Goal: Task Accomplishment & Management: Manage account settings

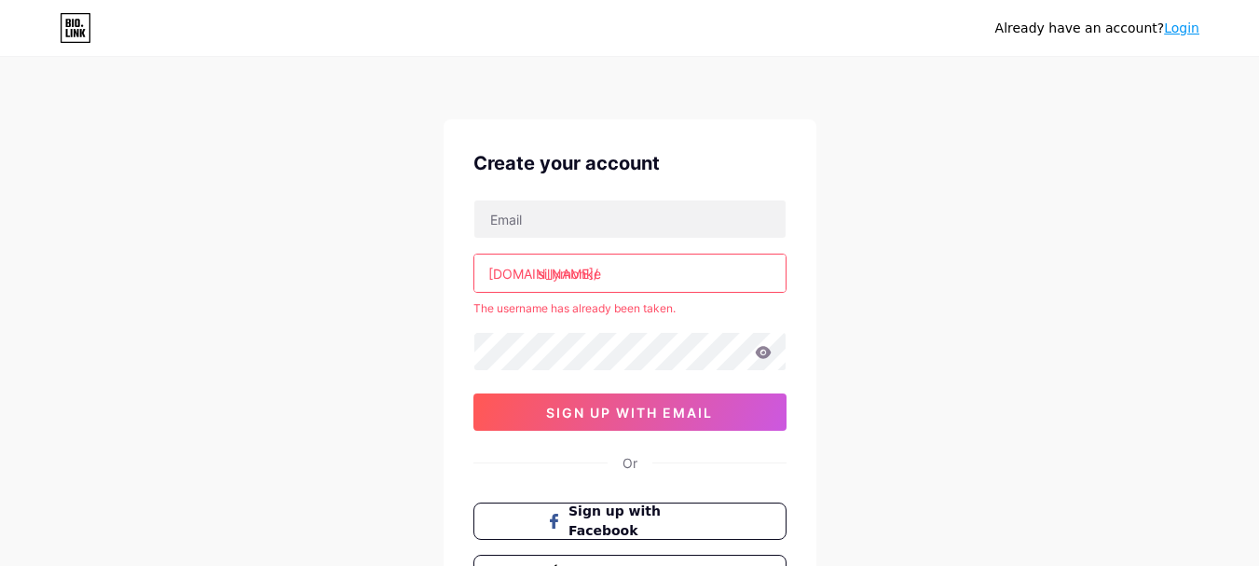
click at [1177, 26] on link "Login" at bounding box center [1181, 28] width 35 height 15
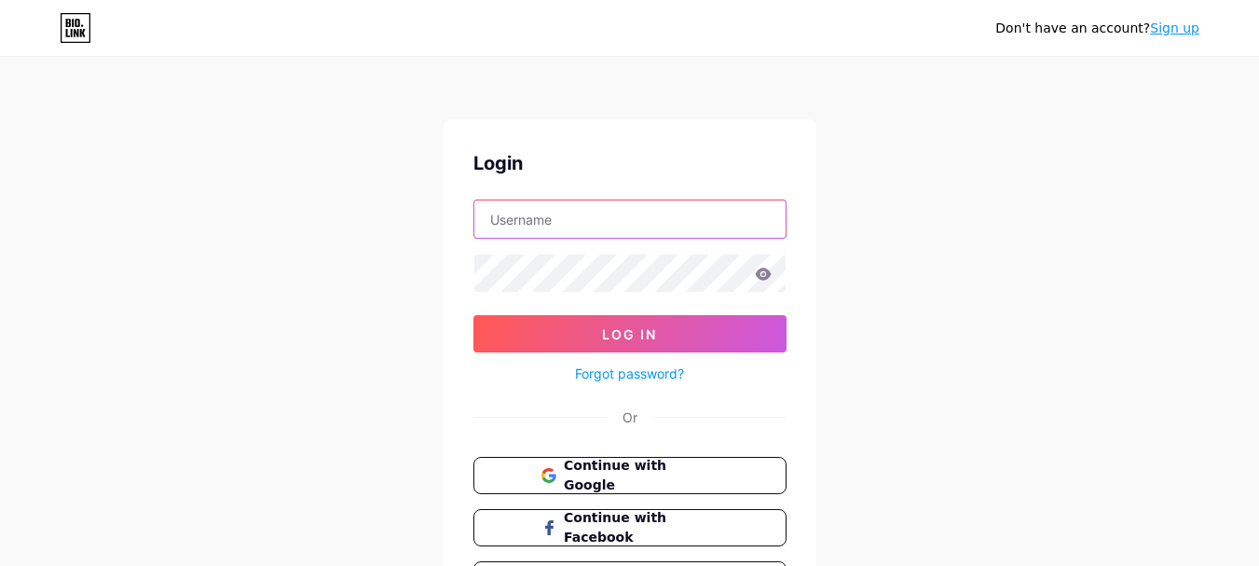
type input "[EMAIL_ADDRESS][DOMAIN_NAME]"
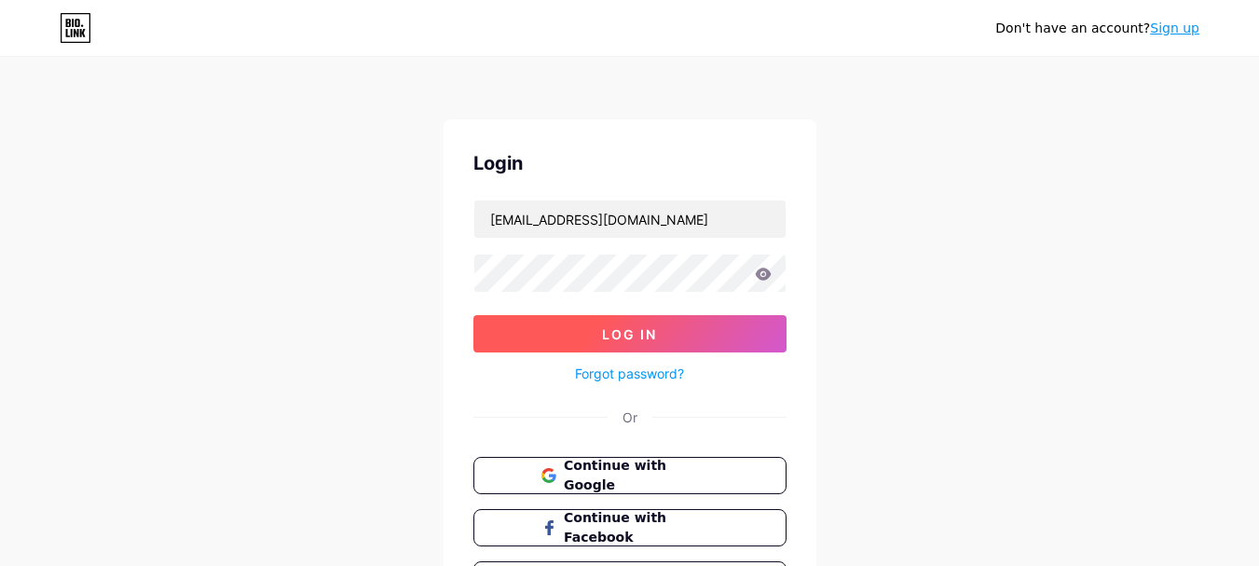
click at [640, 323] on button "Log In" at bounding box center [630, 333] width 313 height 37
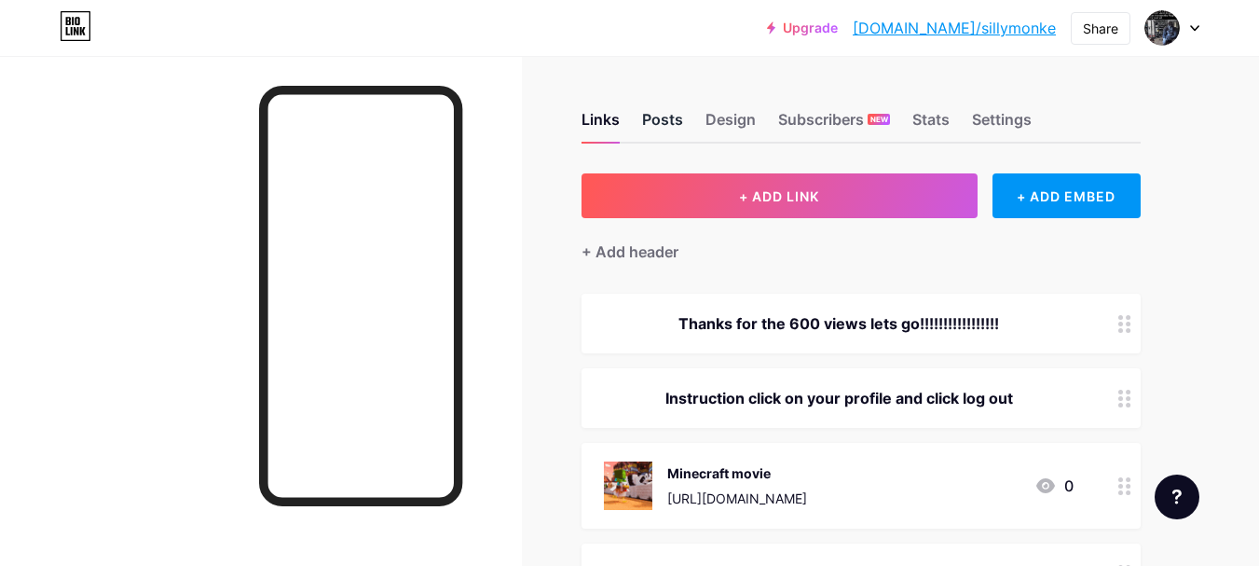
click at [659, 122] on div "Posts" at bounding box center [662, 125] width 41 height 34
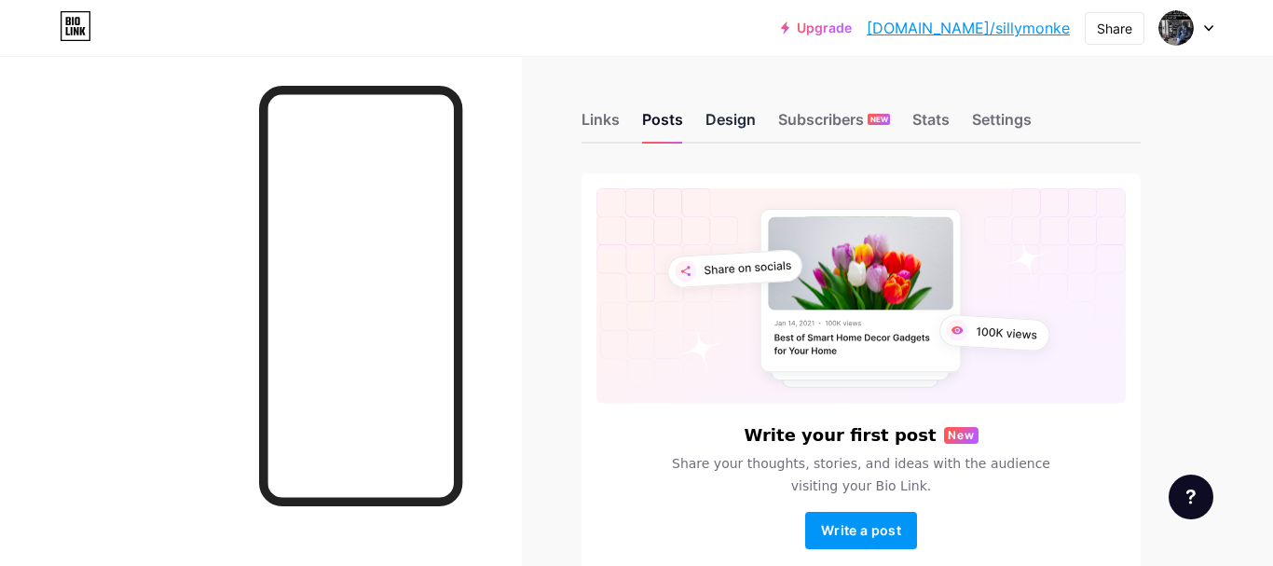
click at [741, 121] on div "Design" at bounding box center [731, 125] width 50 height 34
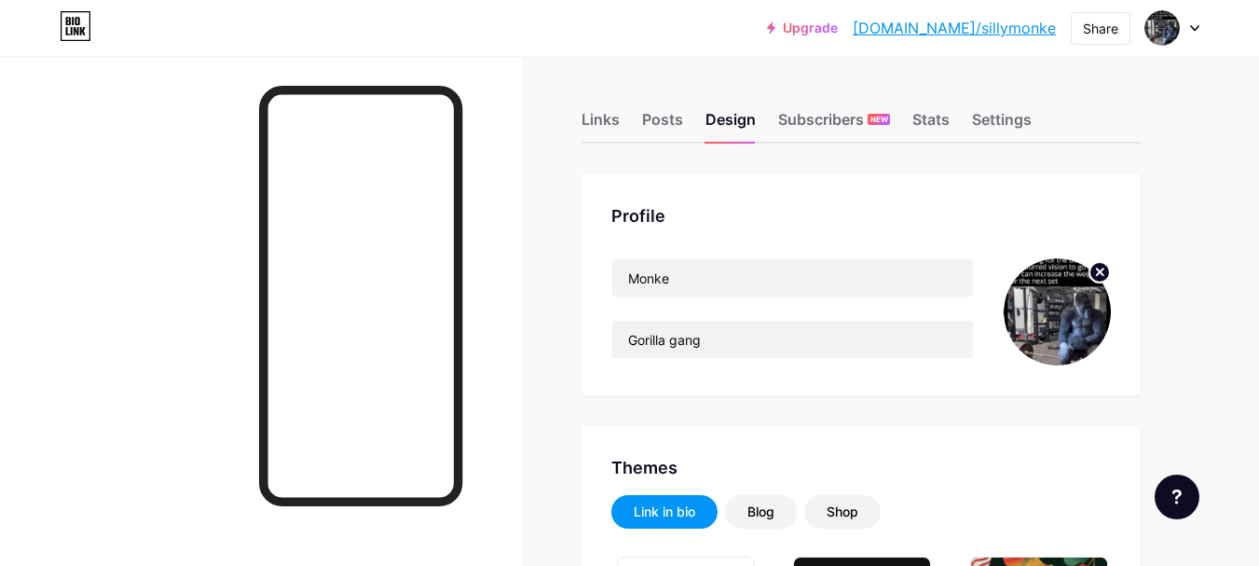
click at [906, 125] on div "Links Posts Design Subscribers NEW Stats Settings" at bounding box center [861, 110] width 559 height 65
click at [924, 122] on div "Stats" at bounding box center [931, 125] width 37 height 34
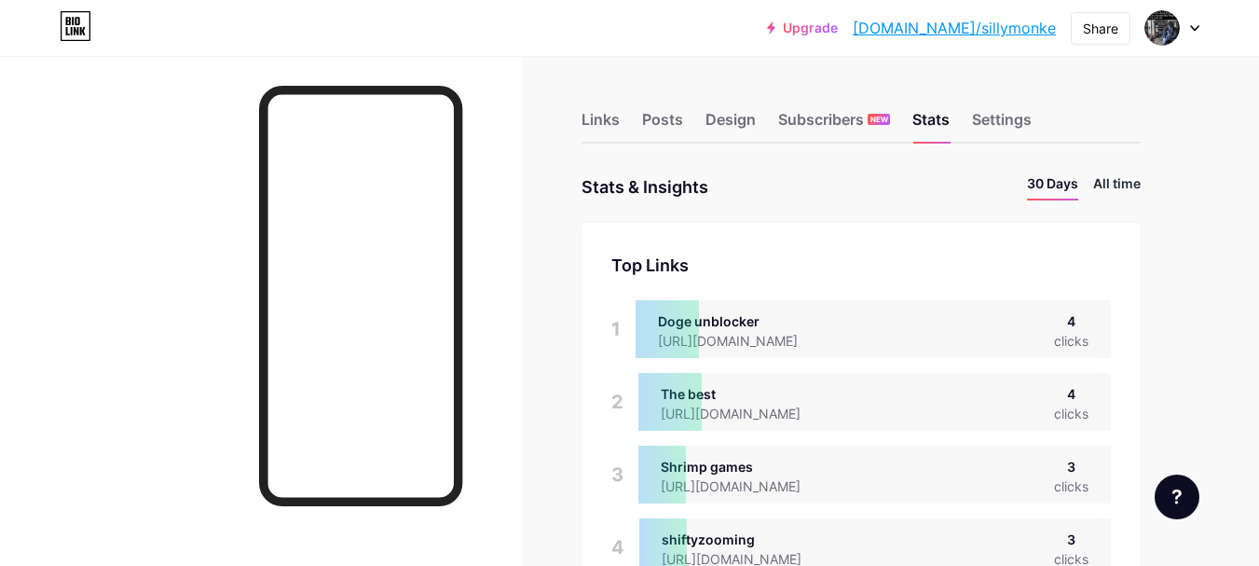
click at [1120, 186] on li "All time" at bounding box center [1118, 186] width 48 height 27
